Goal: Navigation & Orientation: Go to known website

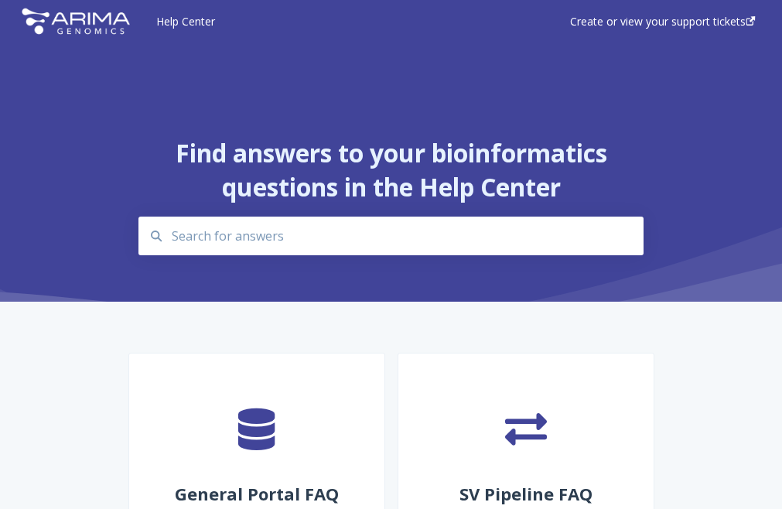
click at [88, 20] on img at bounding box center [75, 21] width 120 height 39
click at [78, 15] on img at bounding box center [75, 21] width 120 height 39
